Goal: Information Seeking & Learning: Compare options

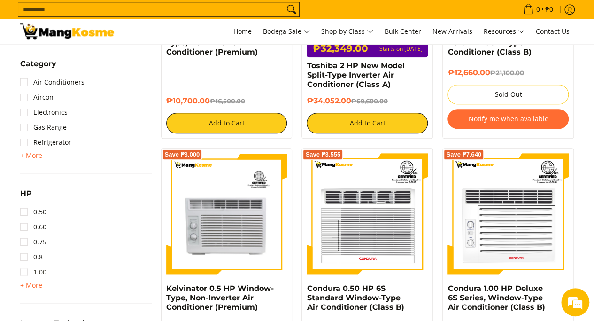
scroll to position [517, 0]
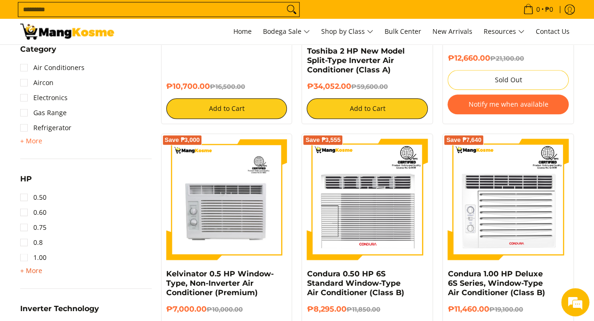
click at [38, 272] on span "+ More" at bounding box center [31, 271] width 22 height 8
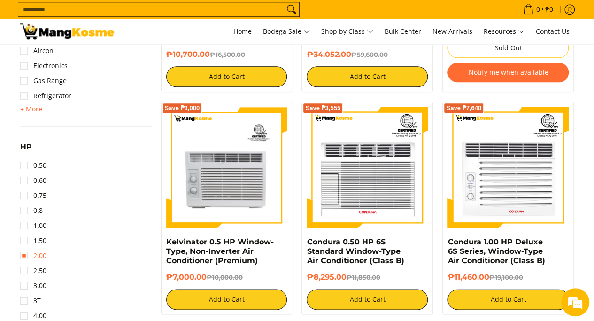
scroll to position [564, 0]
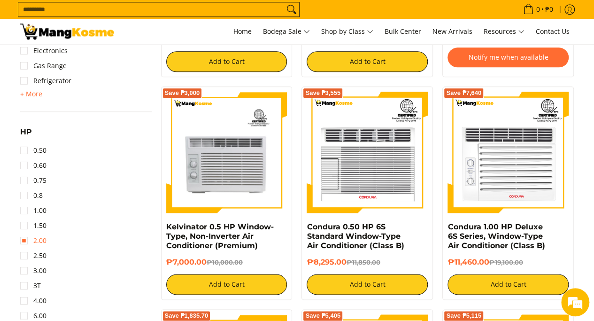
click at [28, 242] on link "2.00" at bounding box center [33, 240] width 26 height 15
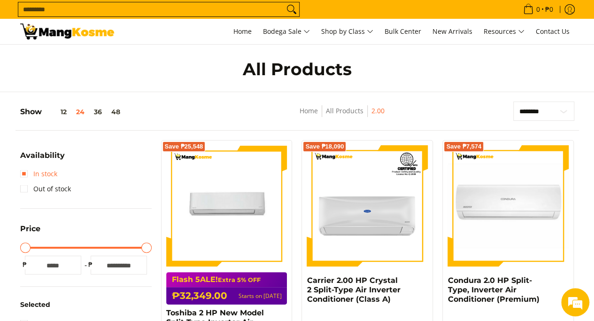
click at [44, 172] on link "In stock" at bounding box center [38, 173] width 37 height 15
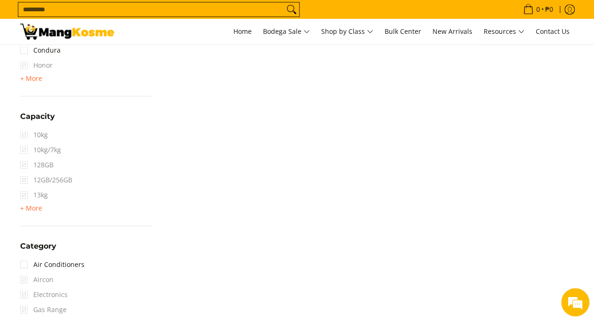
scroll to position [479, 0]
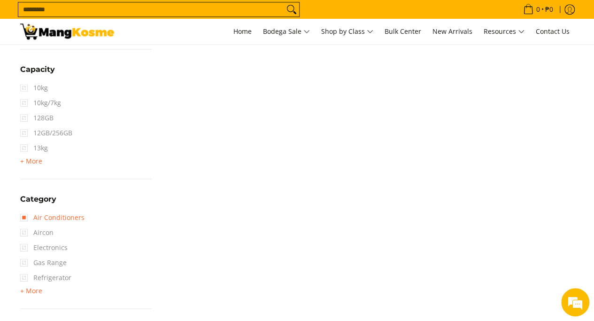
click at [62, 218] on link "Air Conditioners" at bounding box center [52, 217] width 64 height 15
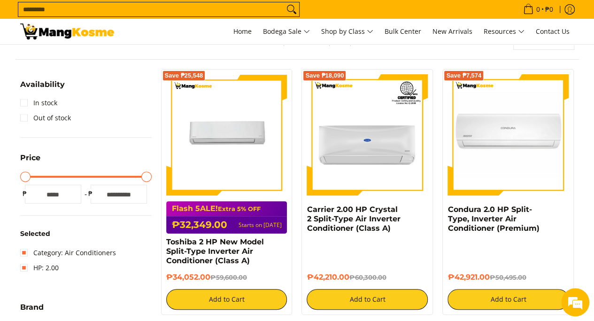
scroll to position [56, 0]
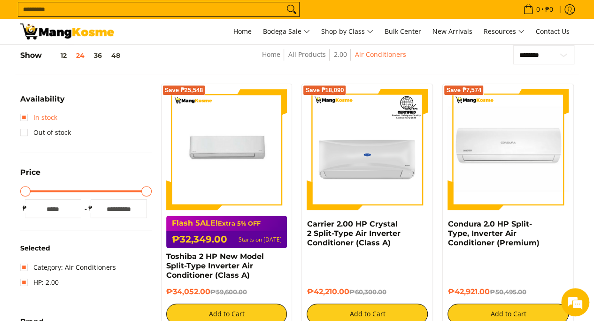
click at [55, 117] on link "In stock" at bounding box center [38, 117] width 37 height 15
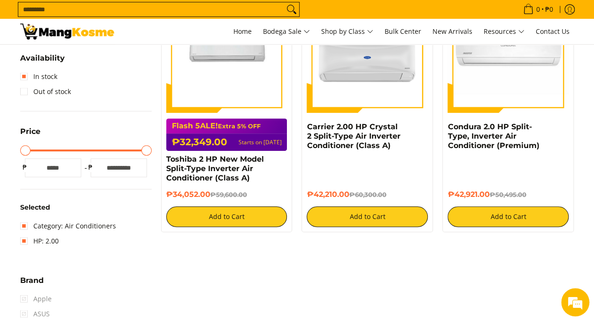
scroll to position [150, 0]
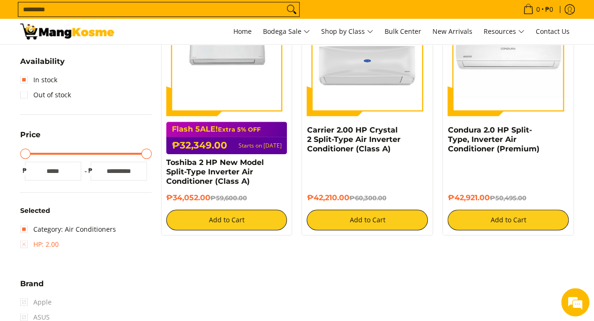
click at [28, 242] on link "HP: 2.00" at bounding box center [39, 244] width 39 height 15
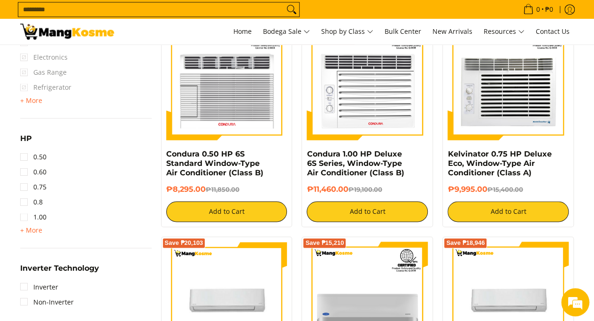
scroll to position [620, 0]
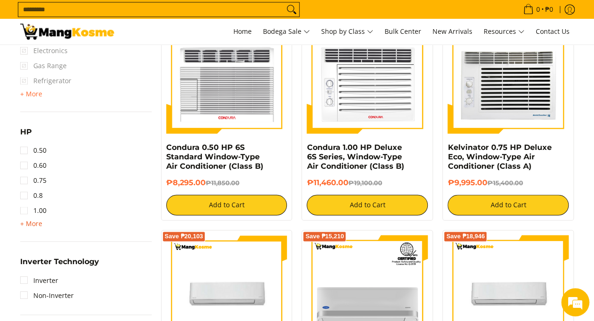
click at [27, 221] on span "+ More" at bounding box center [31, 224] width 22 height 8
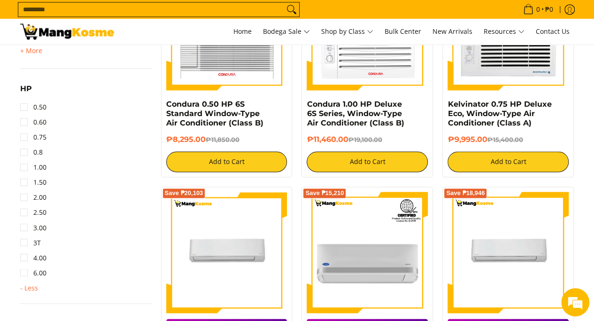
scroll to position [714, 0]
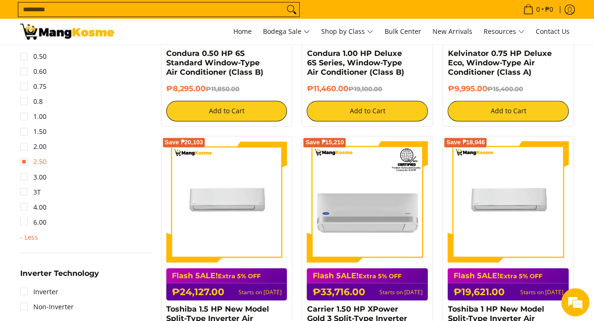
click at [26, 165] on link "2.50" at bounding box center [33, 161] width 26 height 15
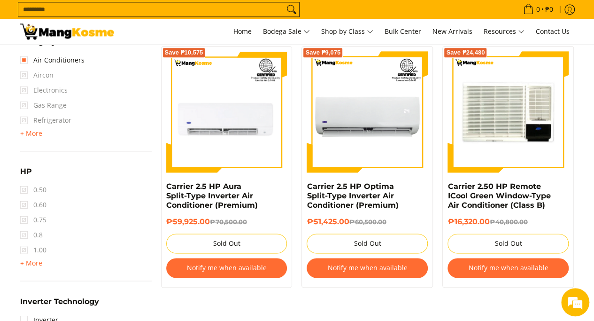
scroll to position [611, 0]
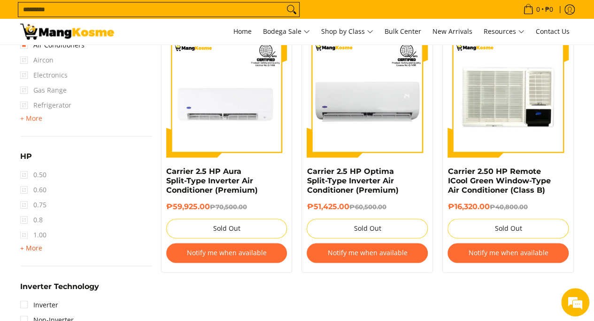
click at [39, 248] on span "+ More" at bounding box center [31, 248] width 22 height 8
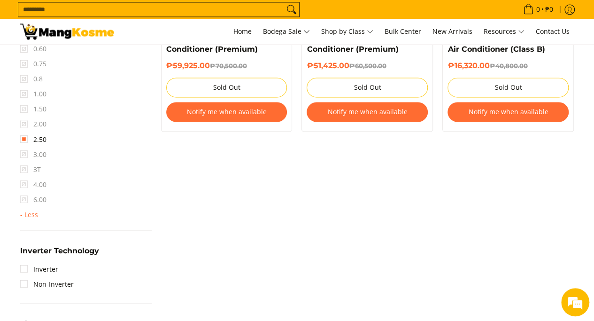
scroll to position [705, 0]
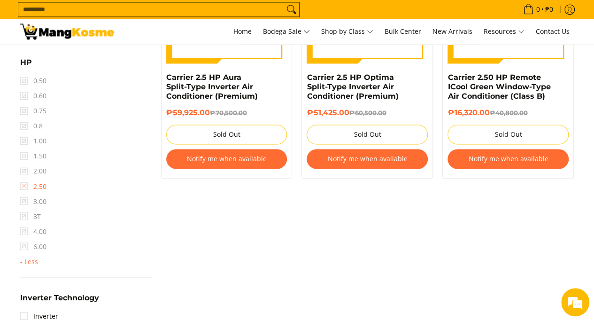
click at [24, 187] on link "2.50" at bounding box center [33, 186] width 26 height 15
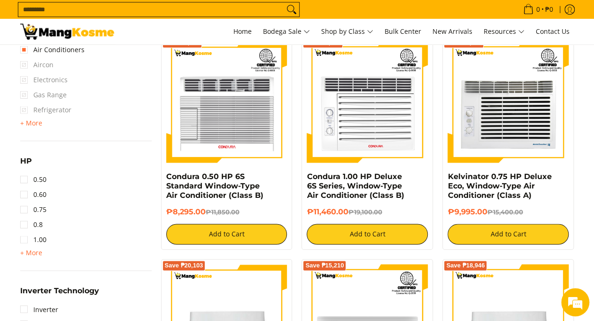
scroll to position [638, 0]
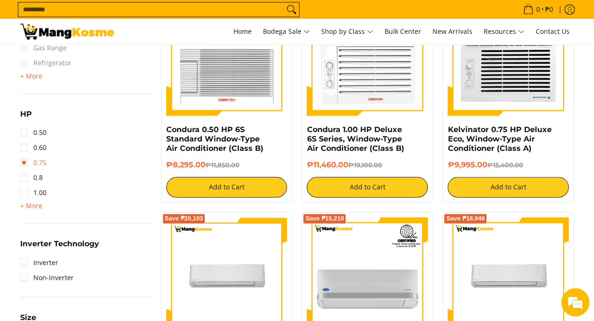
click at [28, 159] on link "0.75" at bounding box center [33, 162] width 26 height 15
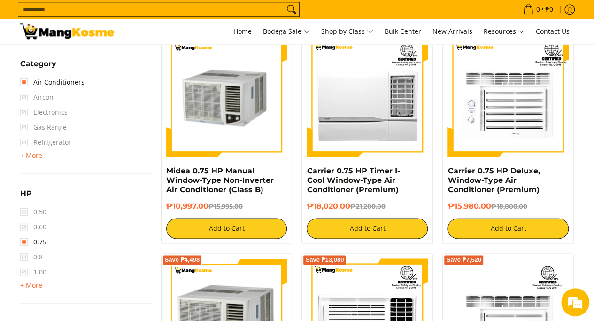
scroll to position [620, 0]
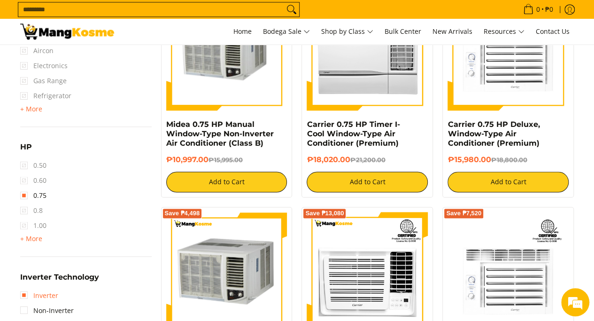
click at [48, 296] on link "Inverter" at bounding box center [39, 295] width 38 height 15
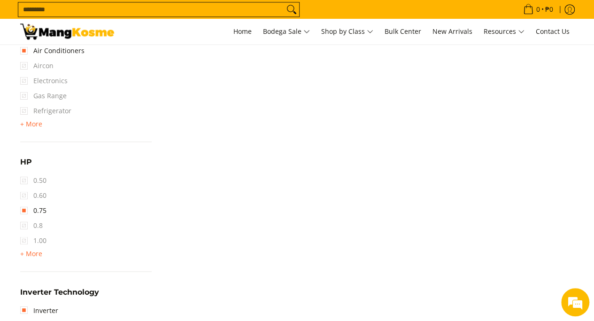
scroll to position [667, 0]
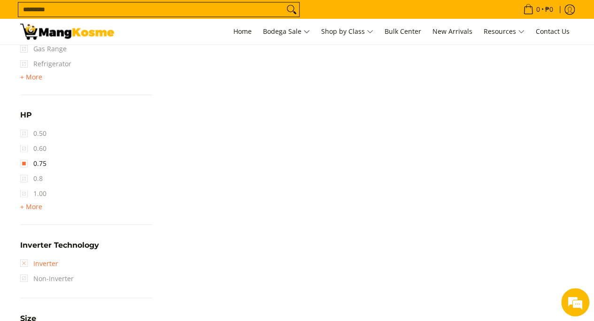
click at [41, 262] on link "Inverter" at bounding box center [39, 263] width 38 height 15
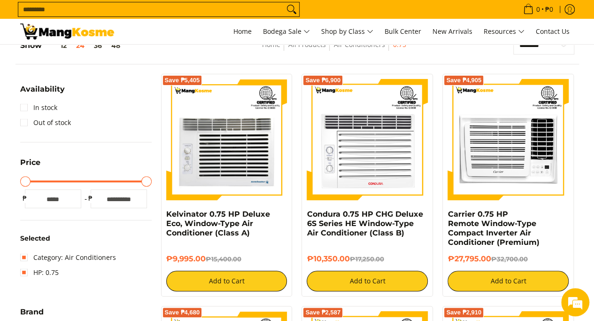
scroll to position [9, 0]
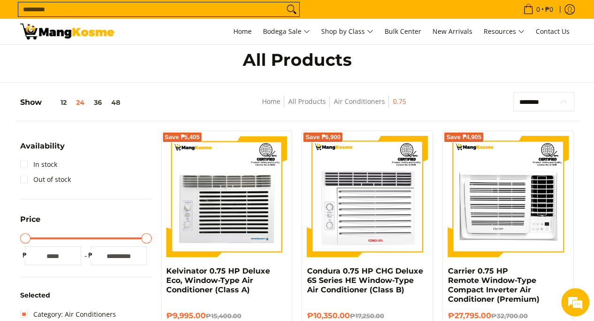
click at [539, 101] on select "**********" at bounding box center [544, 101] width 61 height 19
select select "**********"
click at [514, 92] on select "**********" at bounding box center [544, 101] width 61 height 19
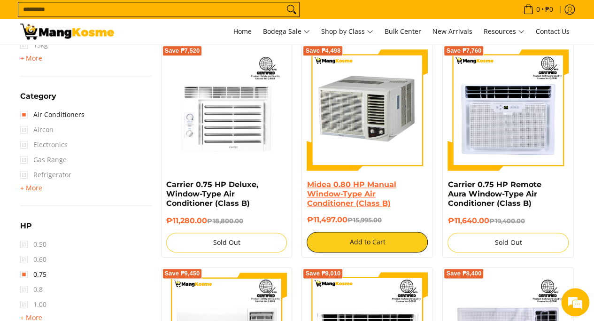
scroll to position [526, 0]
